Goal: Task Accomplishment & Management: Use online tool/utility

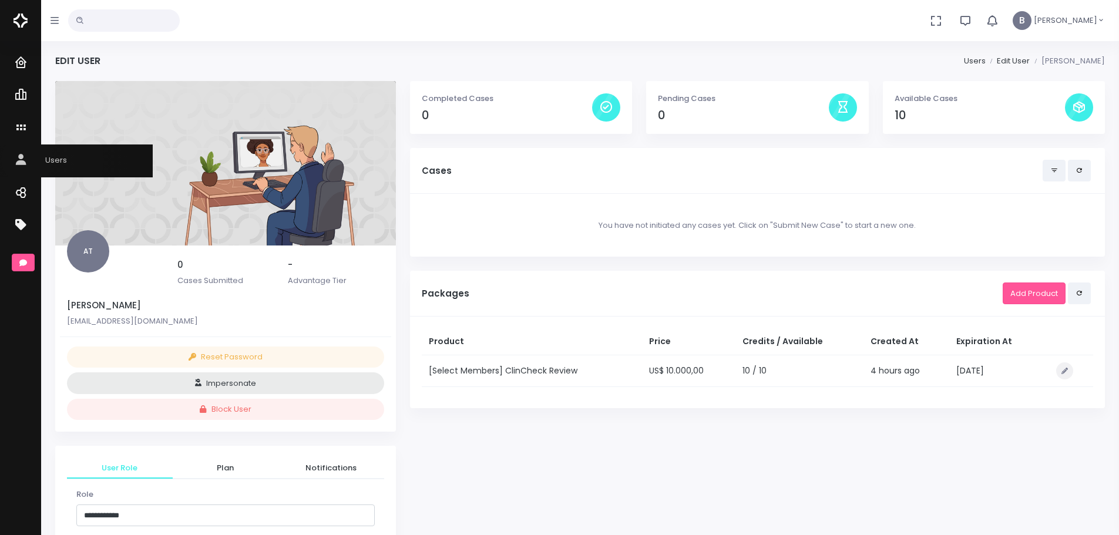
click at [27, 159] on icon "scrollable content" at bounding box center [22, 160] width 16 height 15
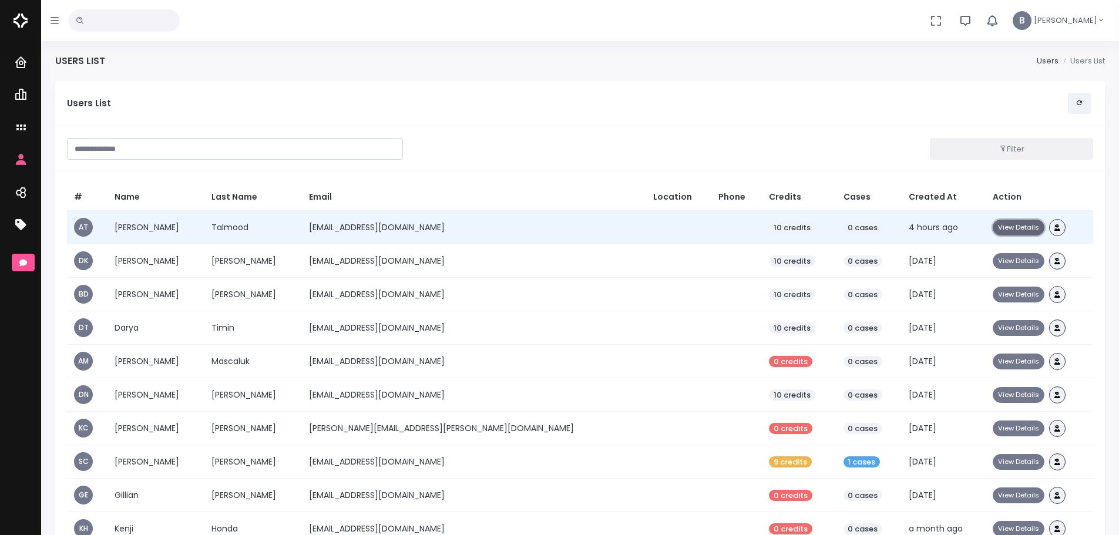
click at [993, 227] on button "View Details" at bounding box center [1019, 228] width 52 height 16
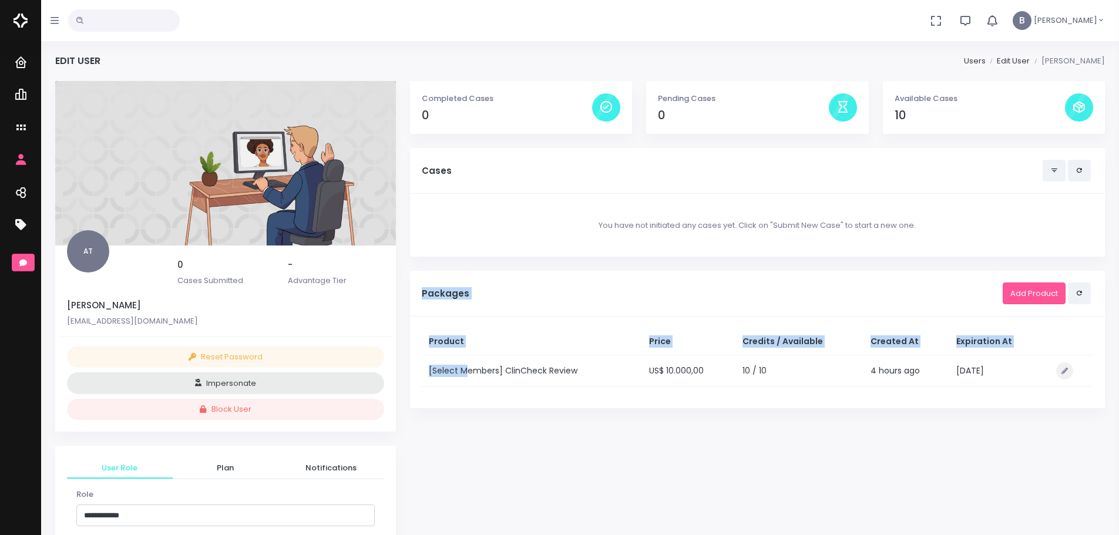
drag, startPoint x: 423, startPoint y: 292, endPoint x: 468, endPoint y: 363, distance: 83.8
click at [468, 363] on div "Packages Add Product Product Price Credits / Available Created At Expiration At…" at bounding box center [757, 339] width 695 height 137
click at [499, 300] on div "Packages Add Product" at bounding box center [758, 294] width 672 height 22
drag, startPoint x: 415, startPoint y: 284, endPoint x: 1052, endPoint y: 393, distance: 646.2
click at [1052, 393] on div "Packages Add Product Product Price Credits / Available Created At Expiration At…" at bounding box center [757, 339] width 695 height 137
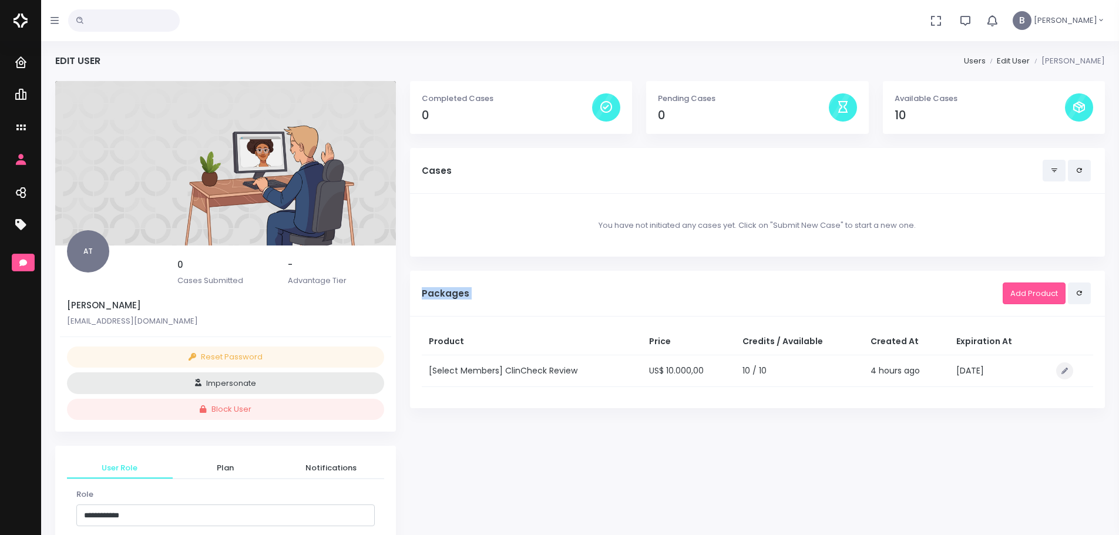
click at [469, 305] on div "Packages Add Product" at bounding box center [757, 294] width 695 height 46
